Goal: Task Accomplishment & Management: Manage account settings

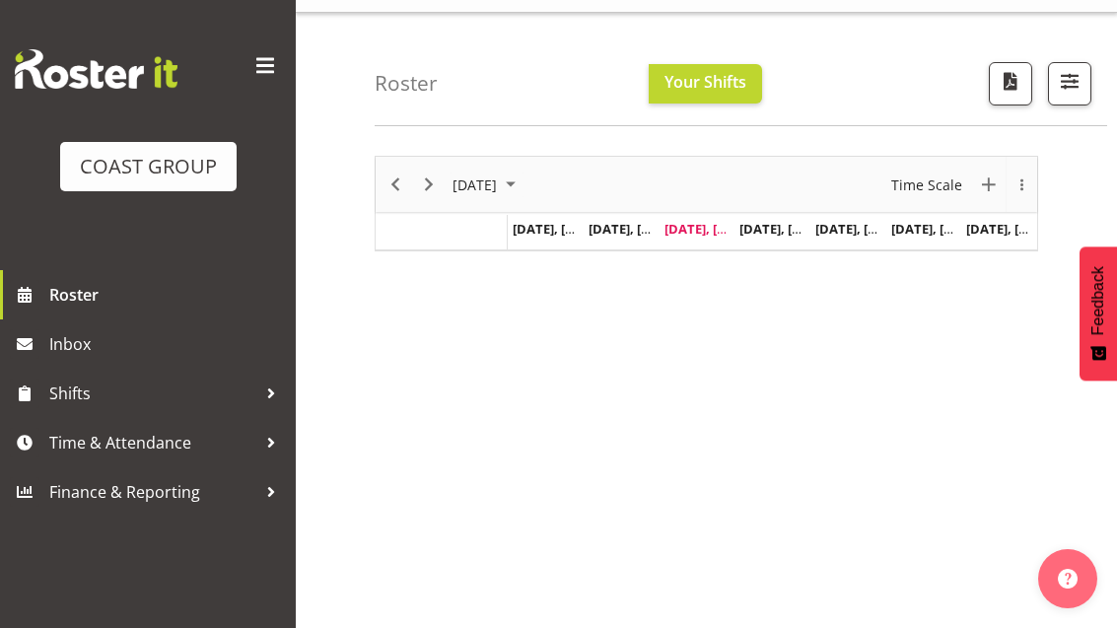
scroll to position [50, 0]
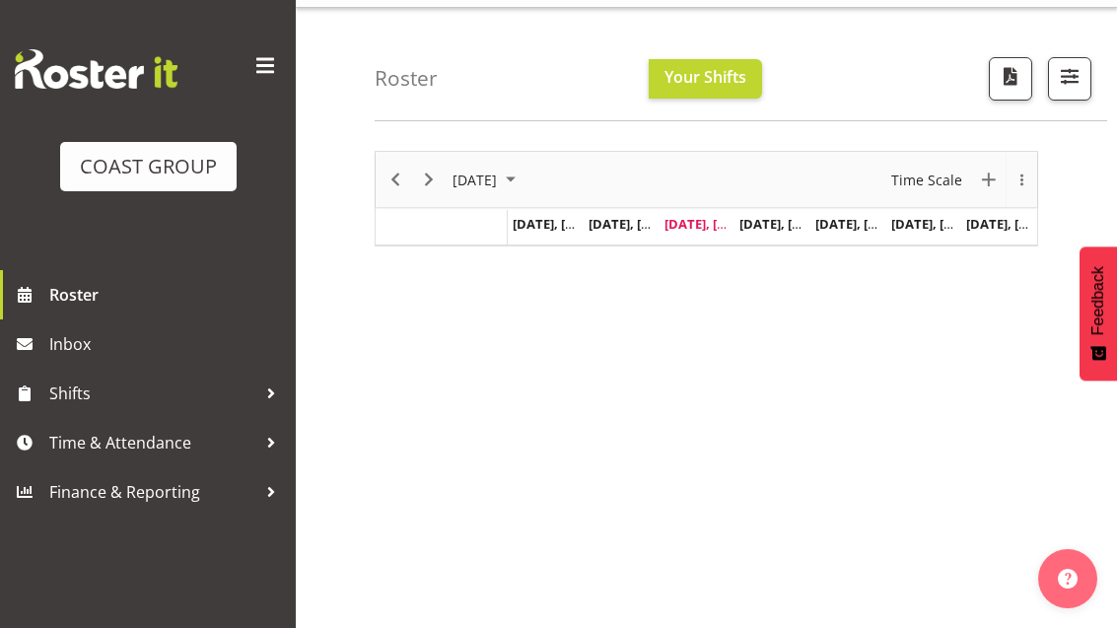
click at [157, 436] on span "Time & Attendance" at bounding box center [152, 443] width 207 height 30
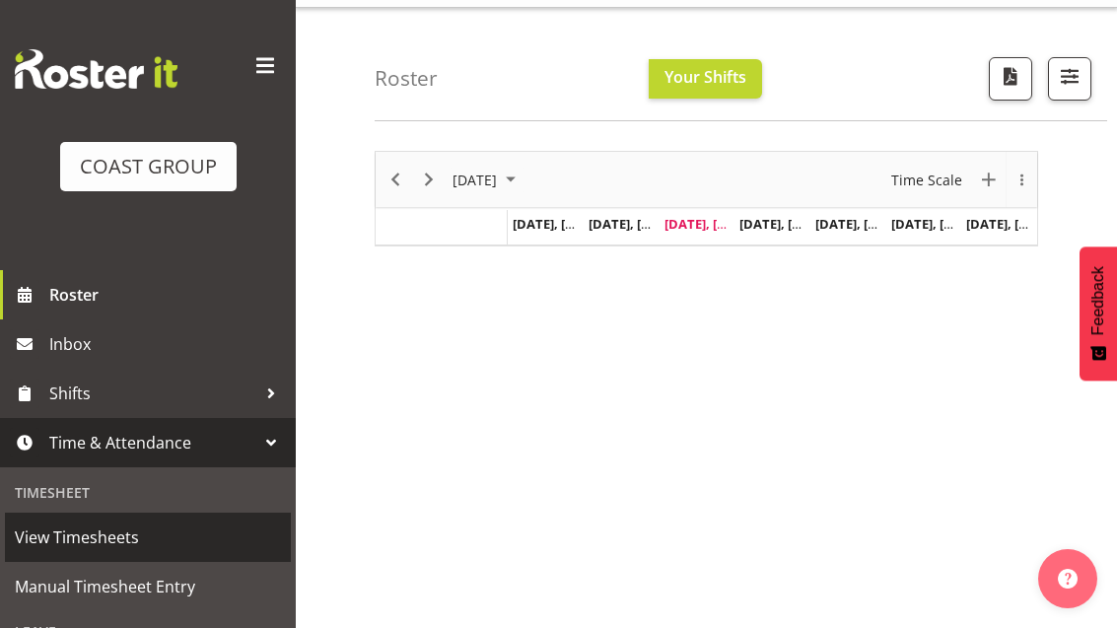
click at [109, 532] on span "View Timesheets" at bounding box center [148, 537] width 266 height 30
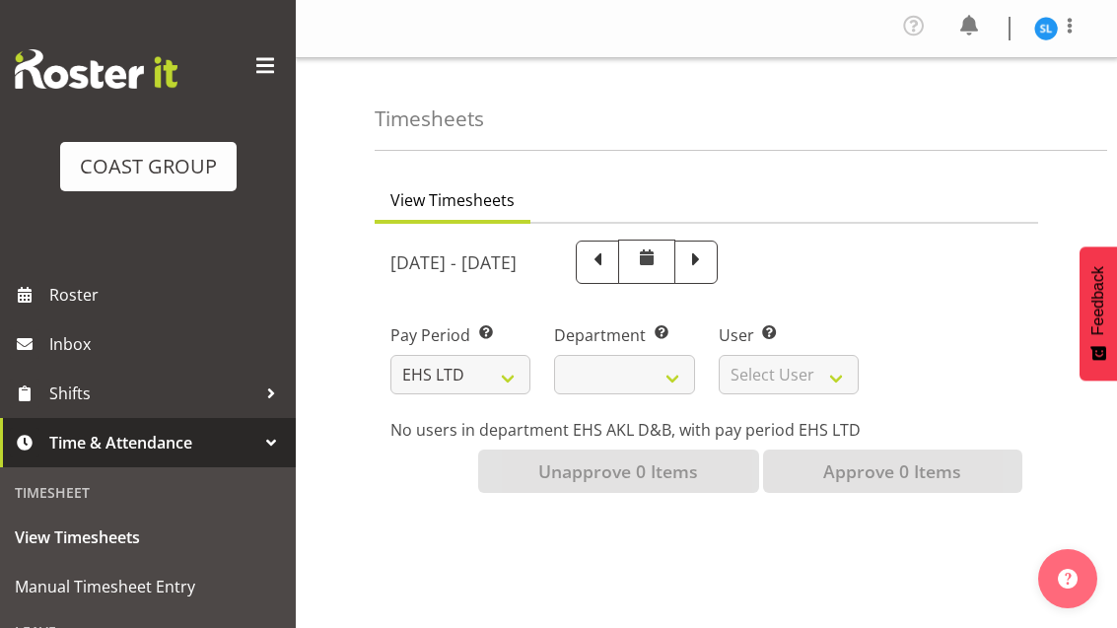
select select
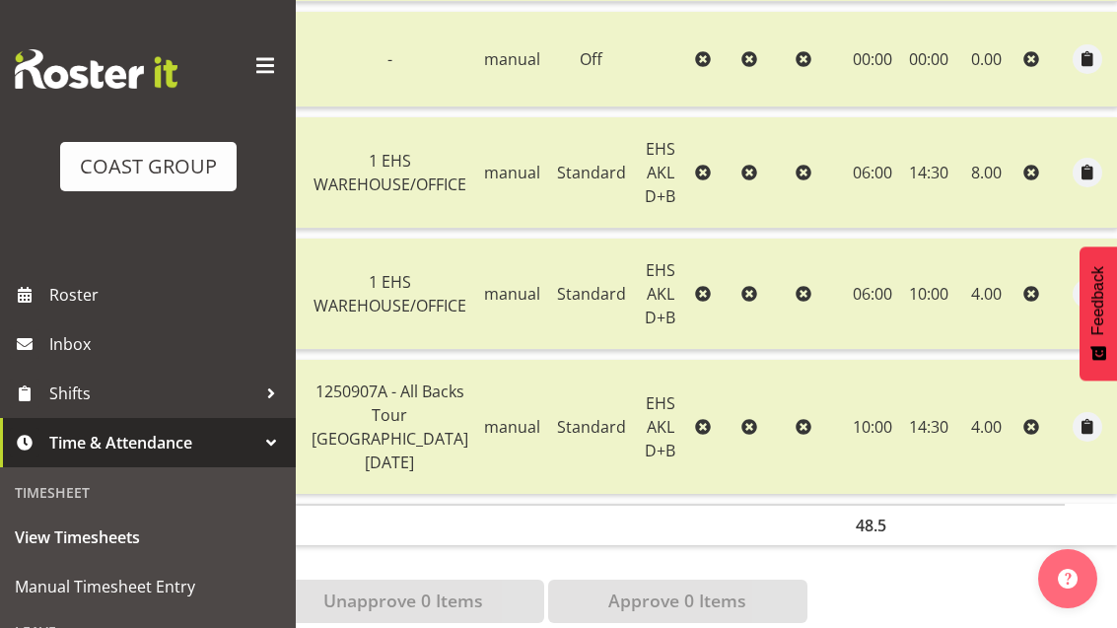
scroll to position [0, 213]
click at [103, 608] on link "Manual Timesheet Entry" at bounding box center [148, 586] width 286 height 49
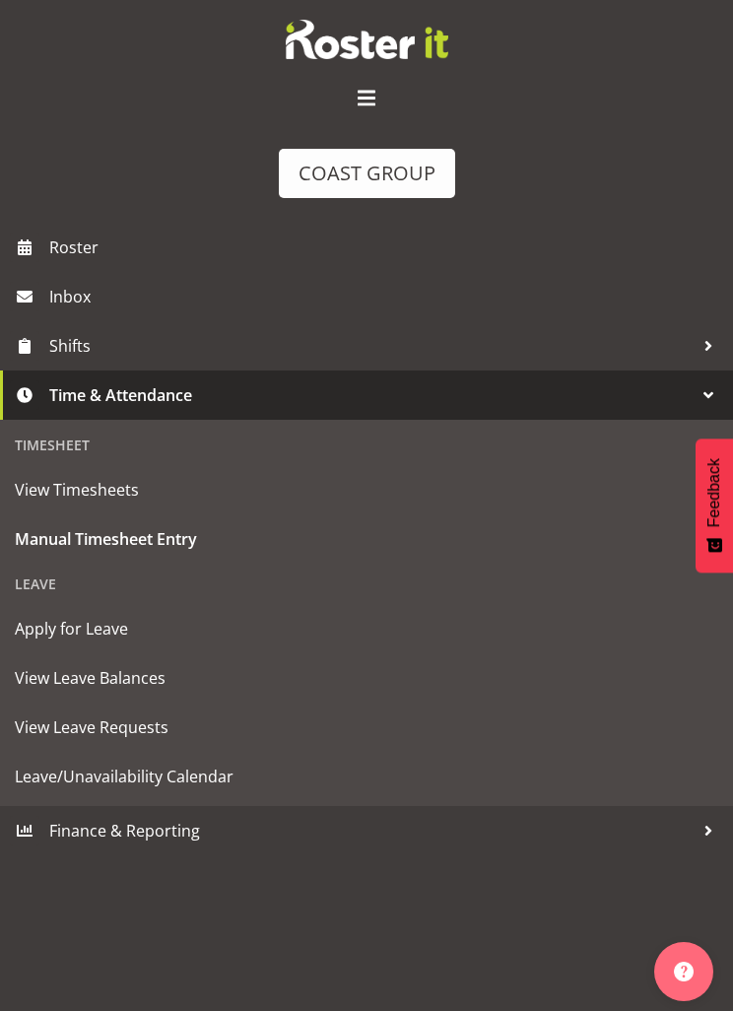
click at [493, 445] on div "Timesheet" at bounding box center [367, 445] width 724 height 40
click at [76, 439] on div "Timesheet" at bounding box center [367, 445] width 724 height 40
click at [77, 449] on div "Timesheet" at bounding box center [367, 445] width 724 height 40
click at [79, 467] on link "View Timesheets" at bounding box center [367, 489] width 724 height 49
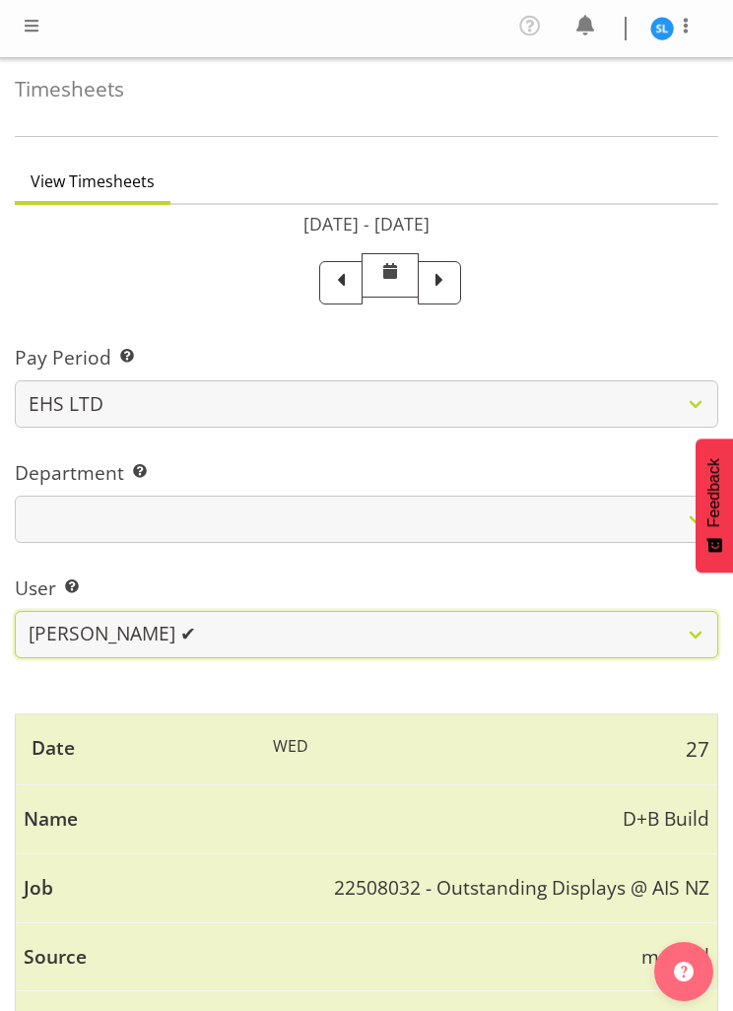
click at [693, 632] on select "Sittipan Leela-Araysakul ✔" at bounding box center [367, 634] width 704 height 47
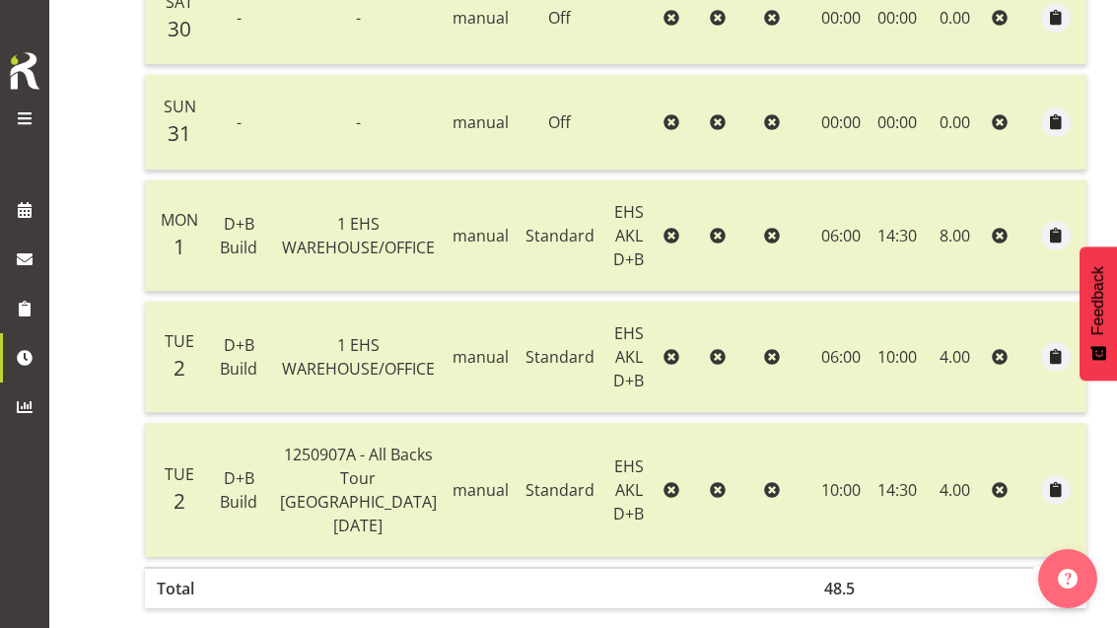
scroll to position [29, 0]
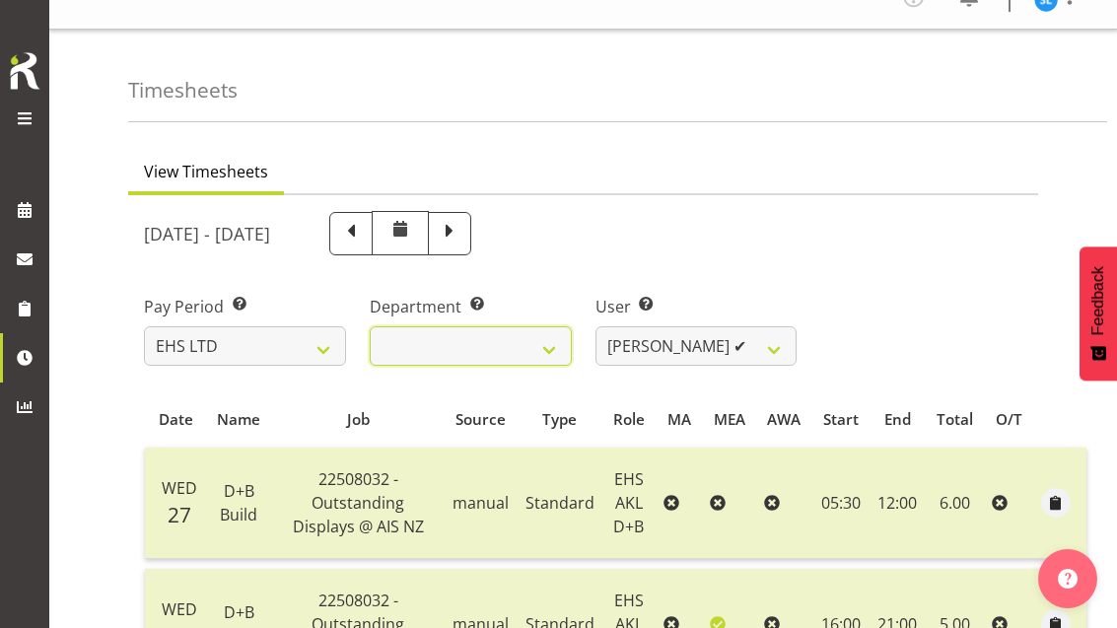
click at [429, 345] on select "EHS AKL D&B" at bounding box center [471, 345] width 202 height 39
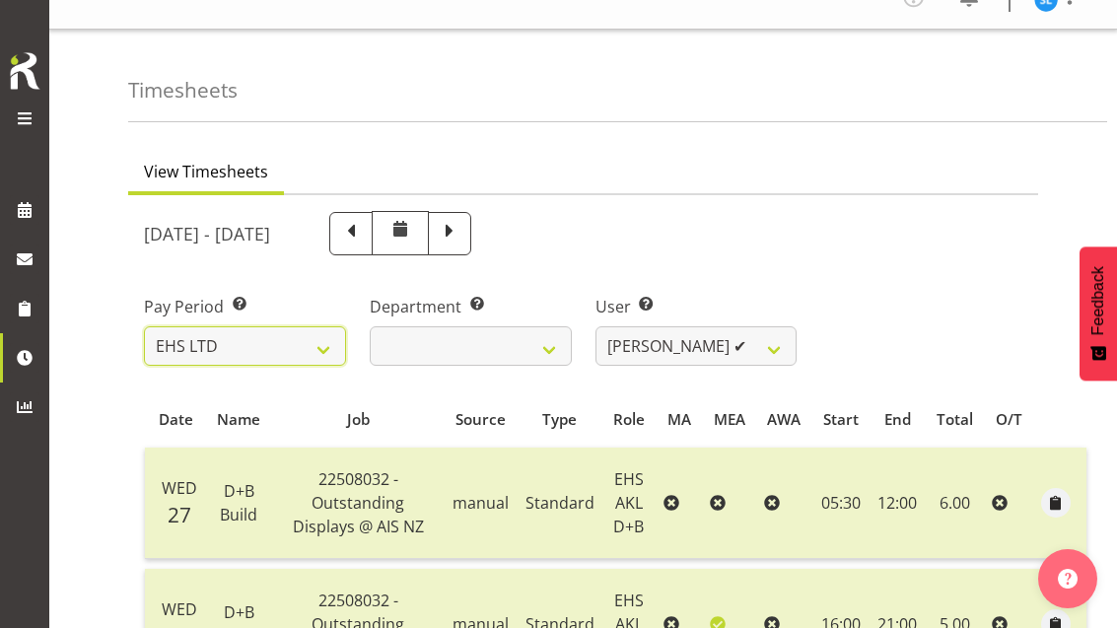
click at [178, 351] on select "EHS LTD" at bounding box center [245, 345] width 202 height 39
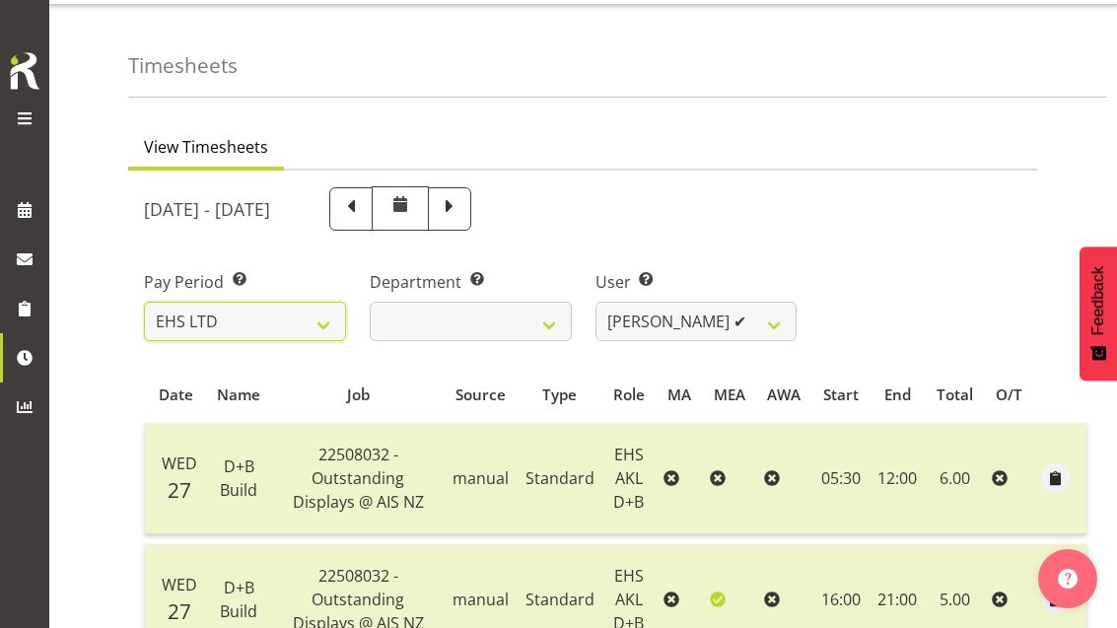
scroll to position [56, 0]
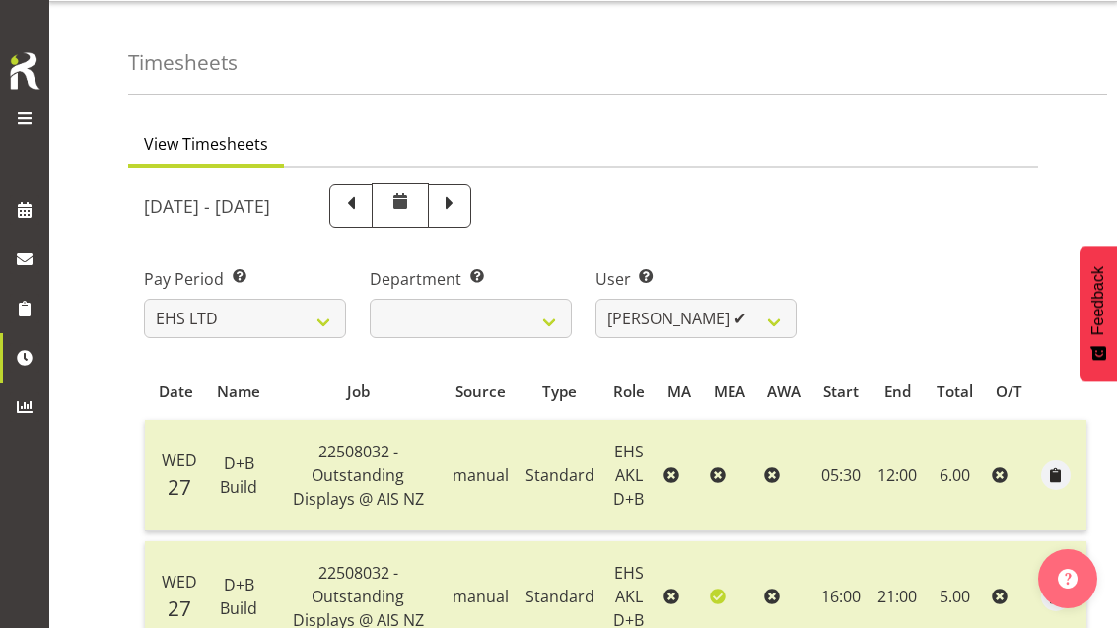
click at [462, 208] on span at bounding box center [450, 204] width 26 height 26
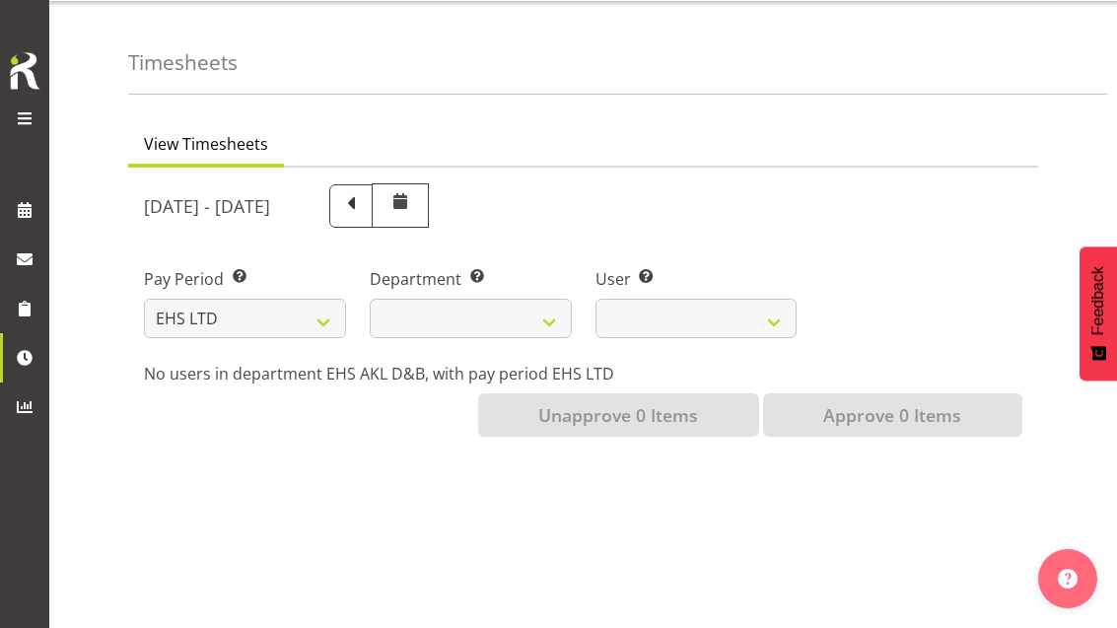
select select
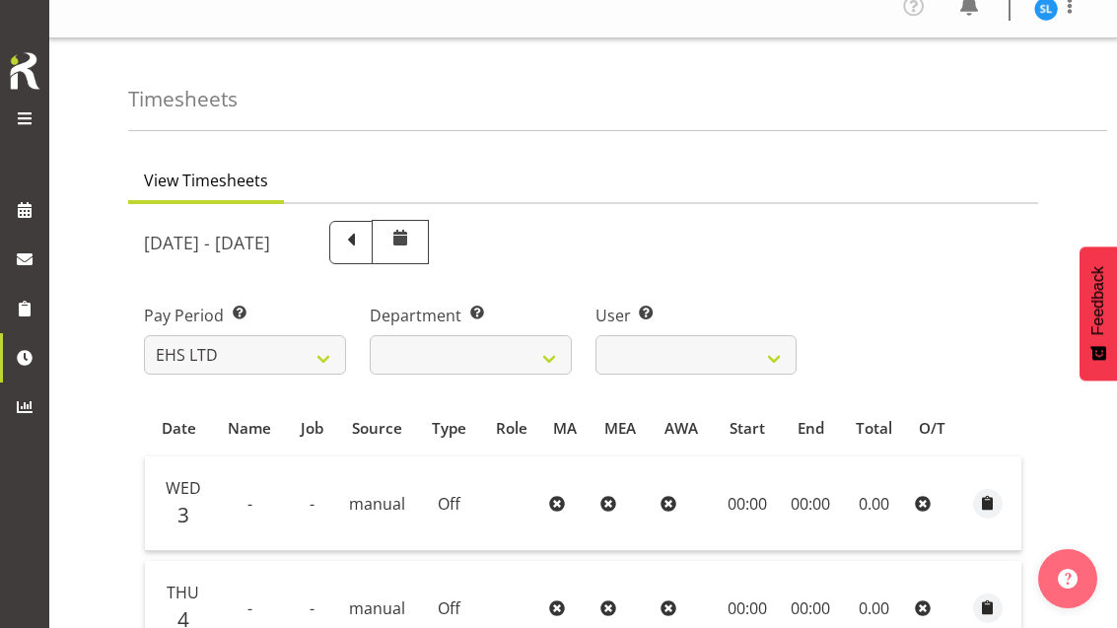
scroll to position [0, 0]
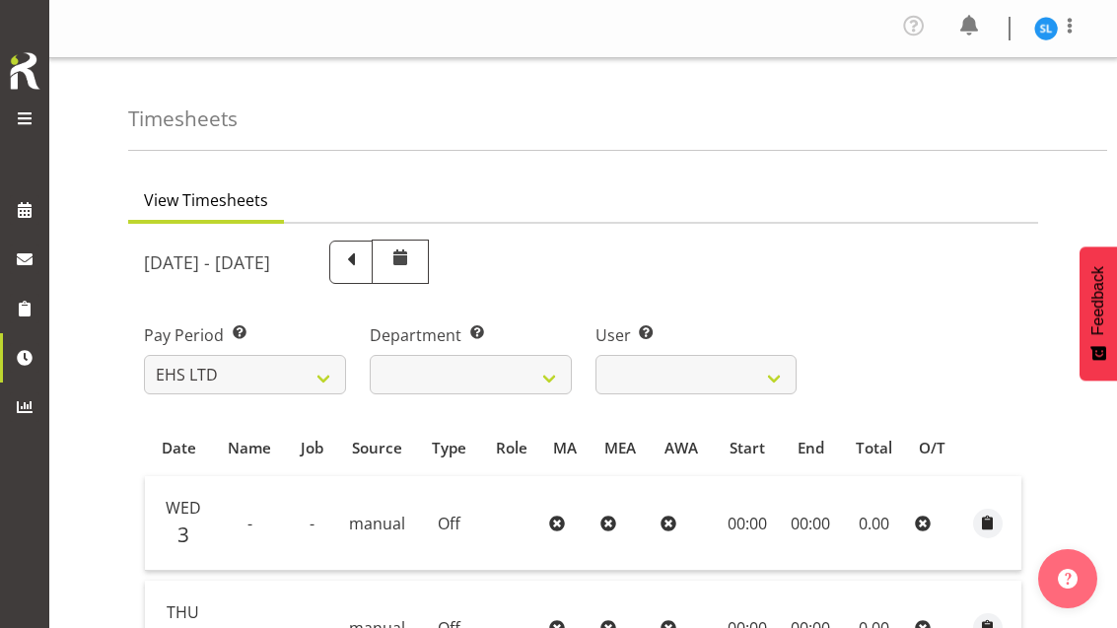
click at [732, 18] on img at bounding box center [1046, 29] width 24 height 24
click at [732, 103] on link "Log Out" at bounding box center [986, 108] width 189 height 35
